Goal: Information Seeking & Learning: Learn about a topic

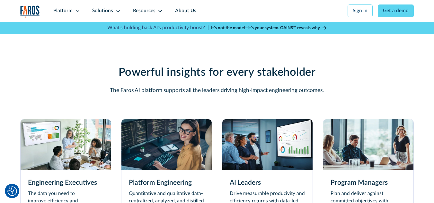
scroll to position [1754, 0]
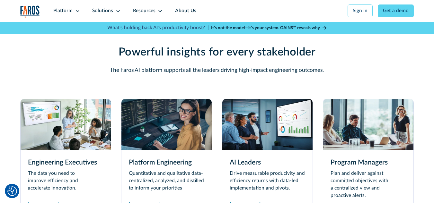
click at [160, 129] on img at bounding box center [166, 124] width 90 height 51
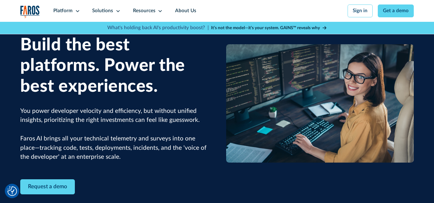
scroll to position [64, 0]
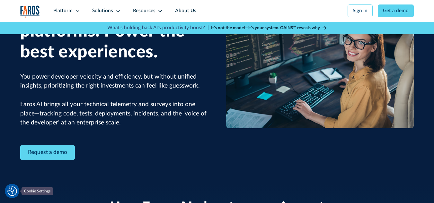
click at [14, 194] on img "Cookie Settings" at bounding box center [12, 191] width 10 height 10
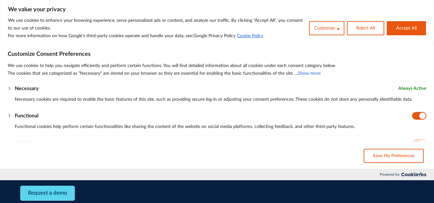
scroll to position [0, 0]
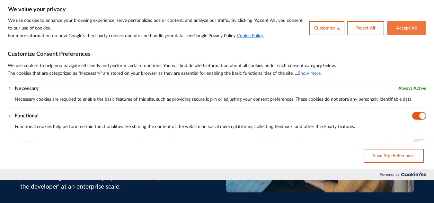
click at [400, 25] on button "Accept All" at bounding box center [405, 28] width 39 height 14
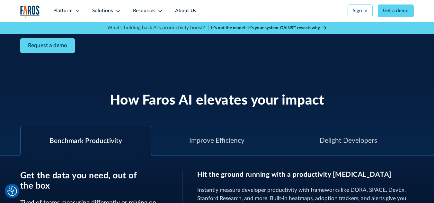
scroll to position [214, 0]
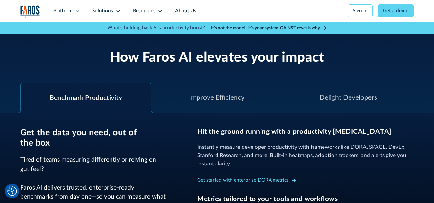
click at [154, 112] on div at bounding box center [154, 110] width 6 height 6
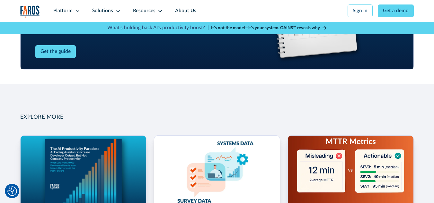
scroll to position [856, 0]
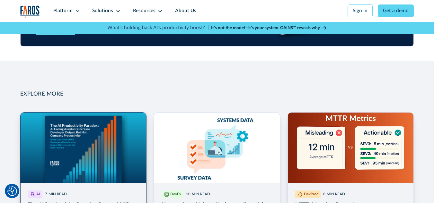
click at [89, 172] on link "More Blog Link" at bounding box center [83, 196] width 126 height 169
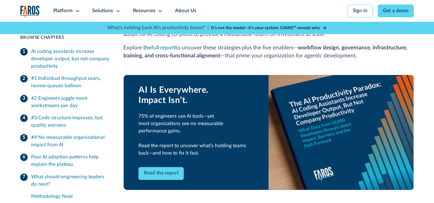
scroll to position [1476, 0]
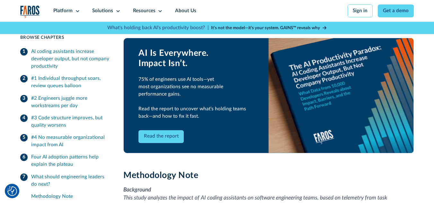
click at [149, 130] on link "Read the report" at bounding box center [160, 136] width 45 height 13
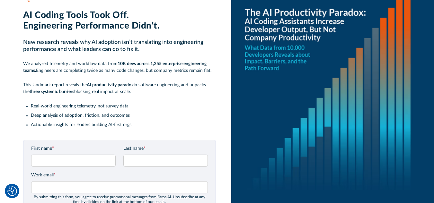
scroll to position [64, 0]
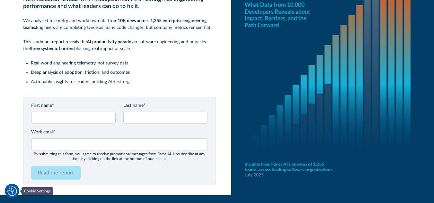
click at [9, 192] on img "Cookie Settings" at bounding box center [12, 191] width 10 height 10
